Goal: Task Accomplishment & Management: Manage account settings

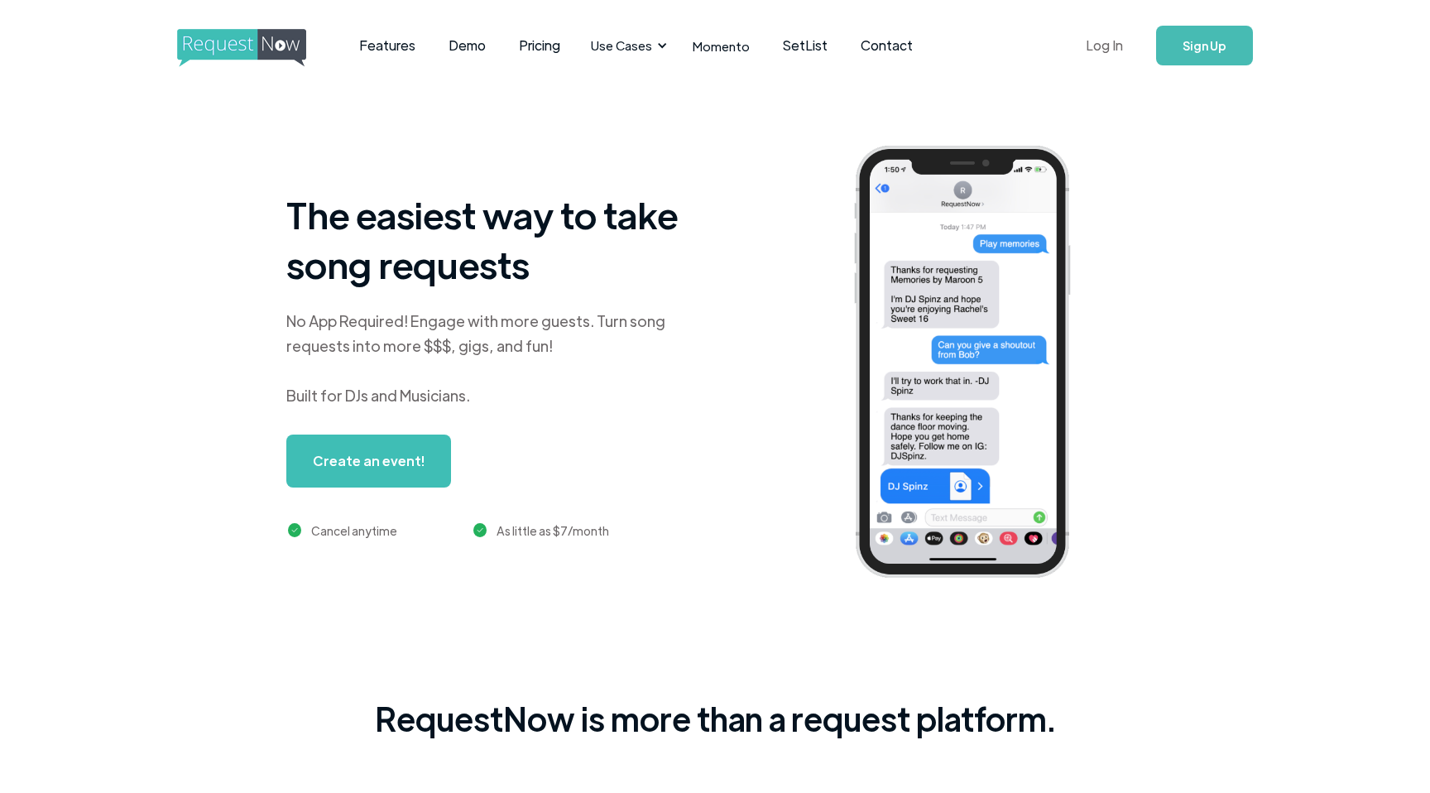
click at [1109, 40] on link "Log In" at bounding box center [1104, 46] width 70 height 58
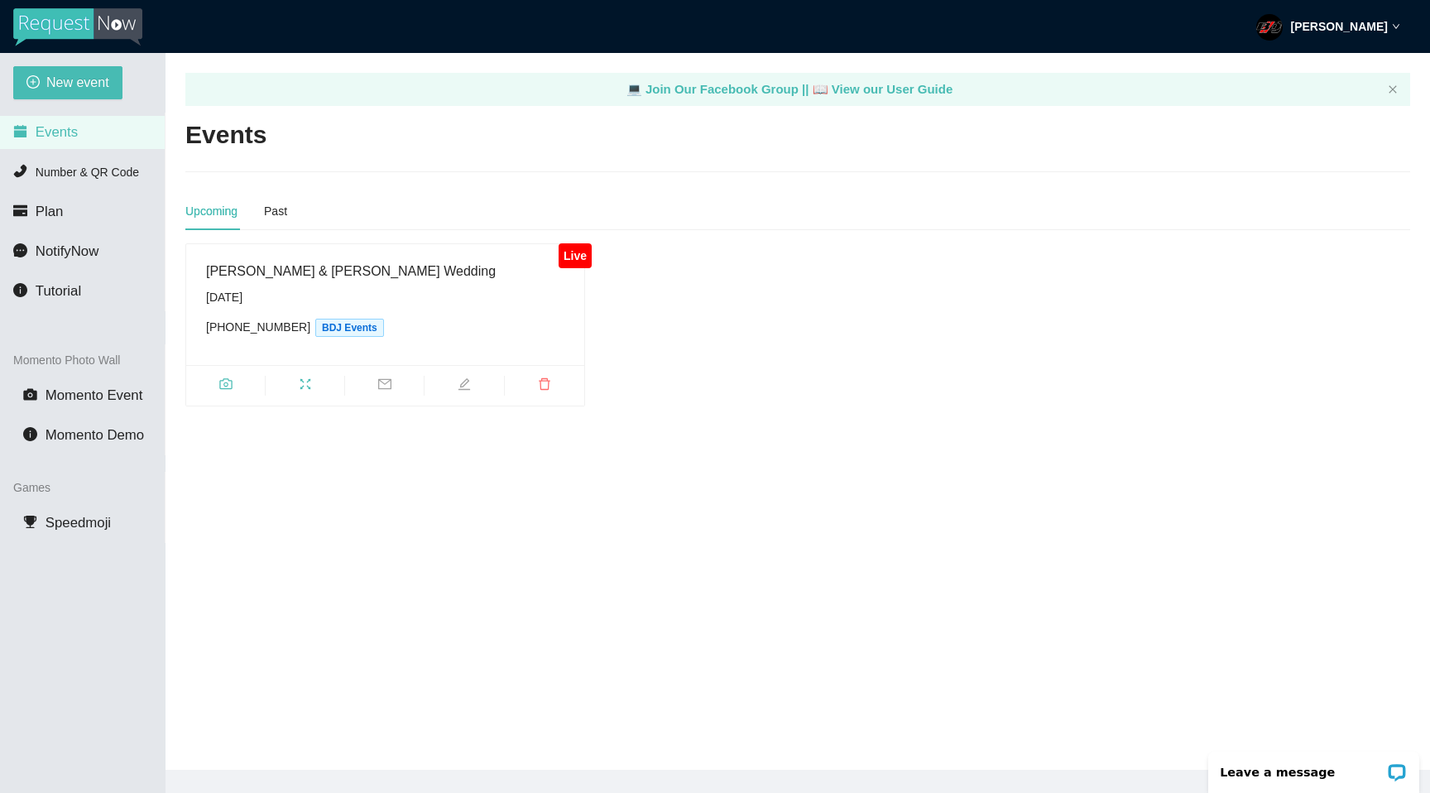
click at [995, 792] on div "Our Top Charts Merch Shop Help" at bounding box center [798, 798] width 1182 height 18
click at [983, 792] on div "Our Top Charts Merch Shop Help" at bounding box center [798, 798] width 1182 height 18
click at [1069, 789] on div "Our Top Charts Merch Shop Help" at bounding box center [798, 798] width 1182 height 18
click at [1098, 792] on div "Our Top Charts Merch Shop Help" at bounding box center [798, 798] width 1182 height 18
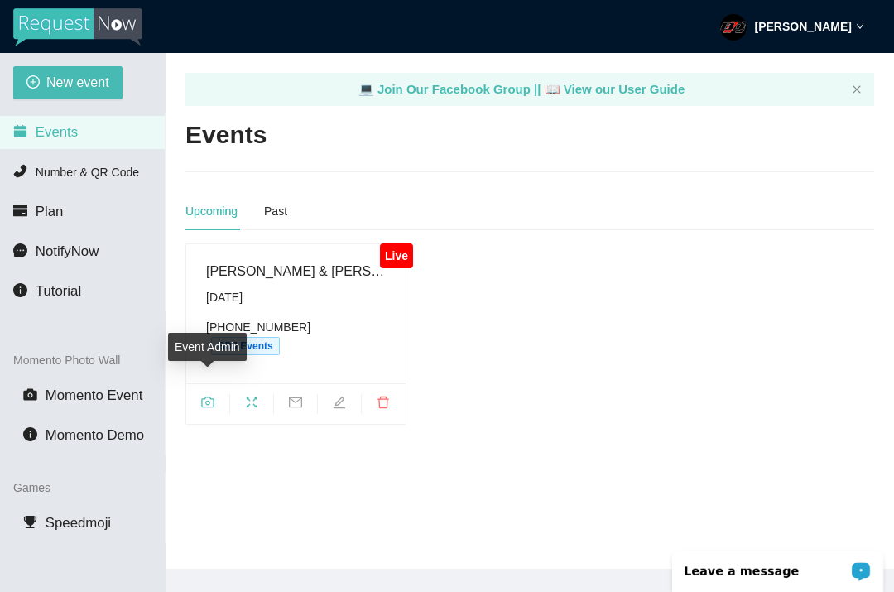
click at [209, 396] on icon "camera" at bounding box center [207, 401] width 12 height 11
